Goal: Communication & Community: Answer question/provide support

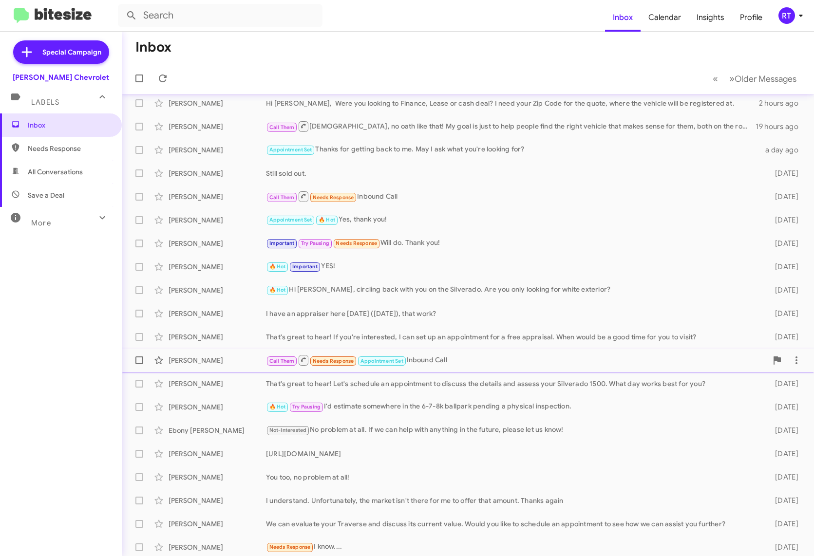
scroll to position [9, 0]
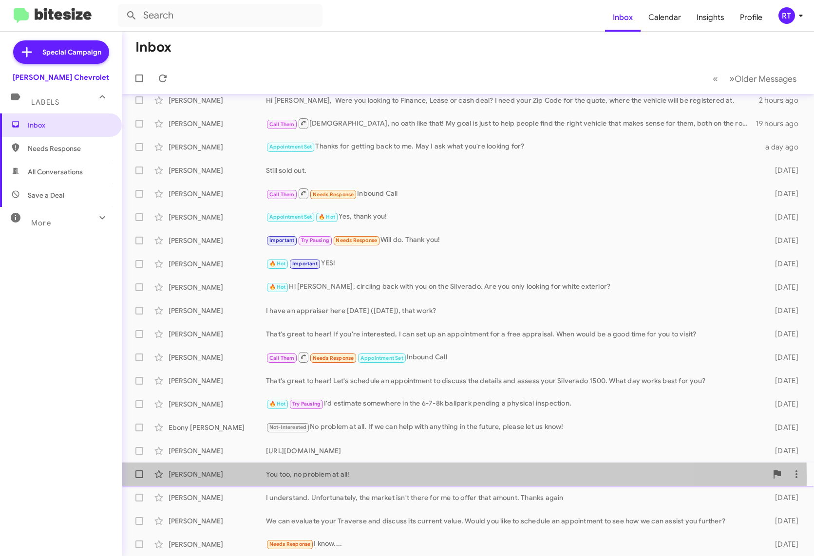
click at [193, 477] on div "[PERSON_NAME]" at bounding box center [216, 474] width 97 height 10
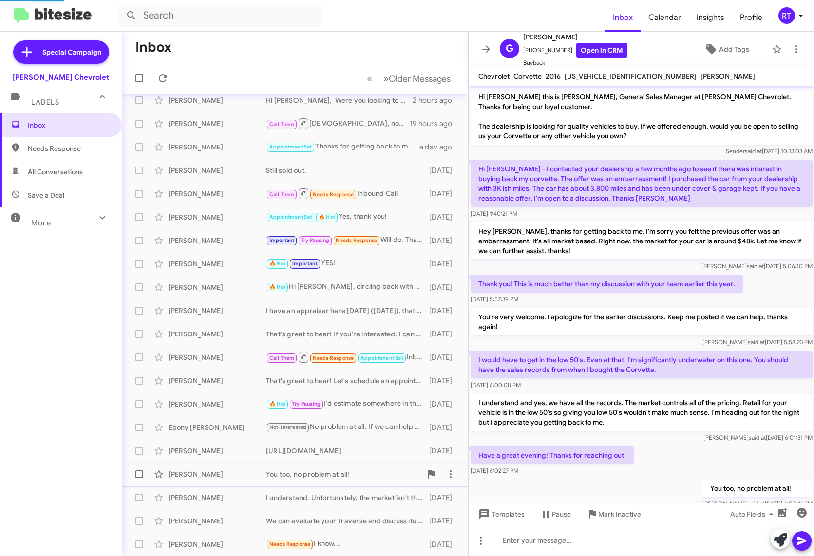
scroll to position [43, 0]
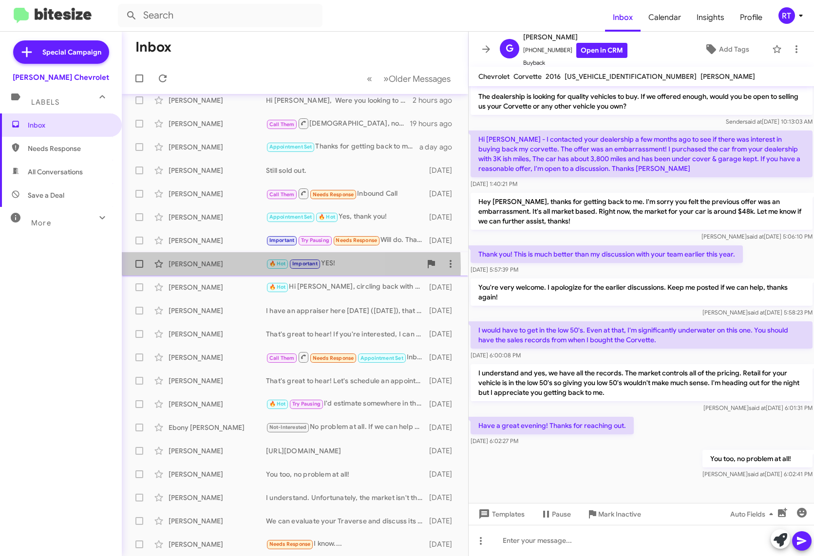
click at [175, 268] on div "[PERSON_NAME]" at bounding box center [216, 264] width 97 height 10
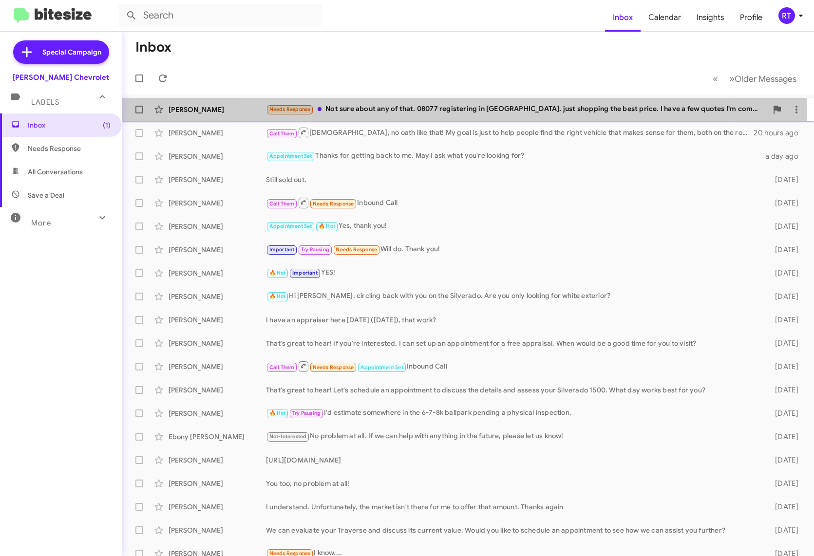
click at [461, 111] on div "Needs Response Not sure about any of that. 08077 registering in [GEOGRAPHIC_DAT…" at bounding box center [516, 109] width 501 height 11
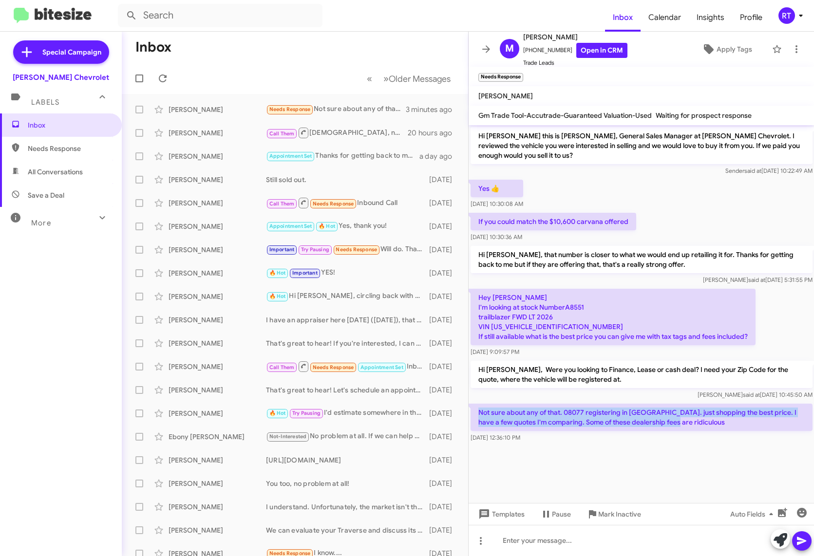
drag, startPoint x: 480, startPoint y: 410, endPoint x: 734, endPoint y: 429, distance: 254.8
click at [734, 429] on p "Not sure about any of that. 08077 registering in [GEOGRAPHIC_DATA]. just shoppi…" at bounding box center [641, 417] width 342 height 27
